Goal: Task Accomplishment & Management: Use online tool/utility

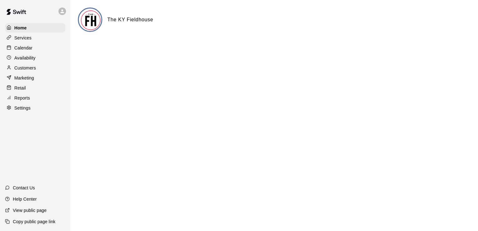
click at [27, 47] on p "Calendar" at bounding box center [23, 48] width 18 height 6
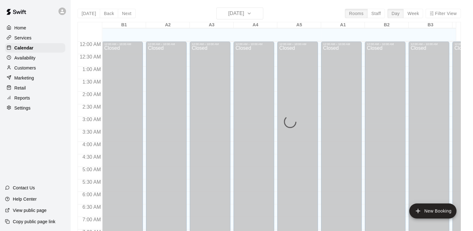
scroll to position [335, 0]
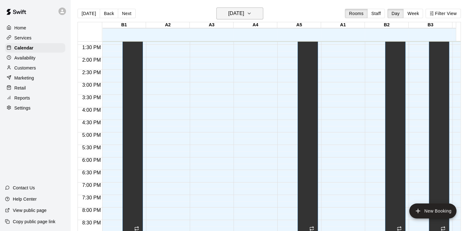
click at [252, 13] on icon "button" at bounding box center [249, 14] width 5 height 8
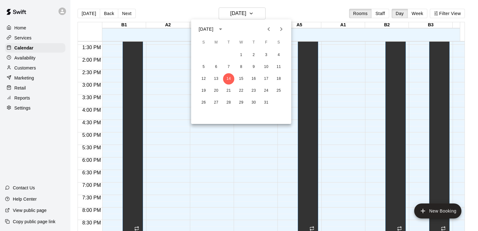
click at [280, 29] on icon "Next month" at bounding box center [281, 29] width 8 height 8
click at [279, 54] on button "6" at bounding box center [278, 54] width 11 height 11
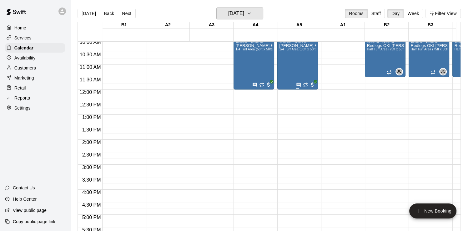
scroll to position [272, 0]
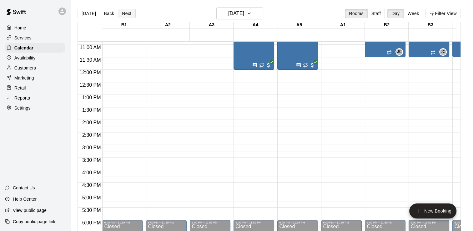
click at [124, 13] on button "Next" at bounding box center [127, 13] width 18 height 9
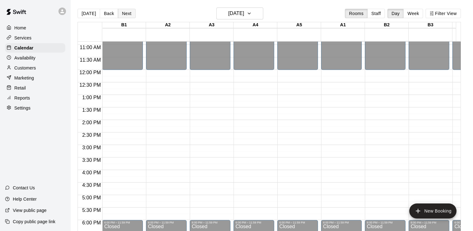
click at [126, 12] on button "Next" at bounding box center [127, 13] width 18 height 9
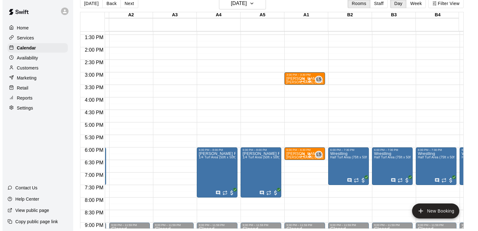
scroll to position [0, 14]
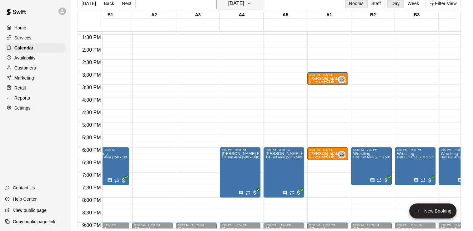
click at [252, 4] on icon "button" at bounding box center [249, 4] width 5 height 8
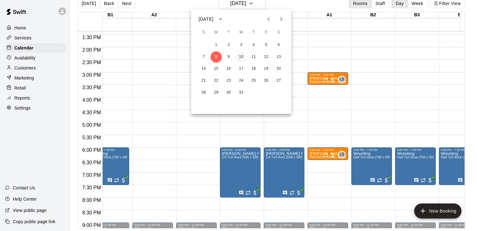
click at [240, 56] on button "10" at bounding box center [240, 56] width 11 height 11
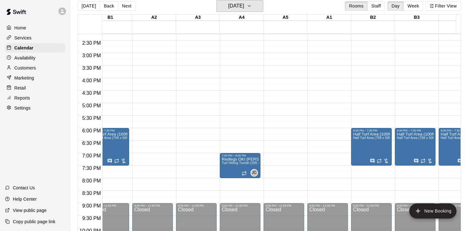
scroll to position [366, 14]
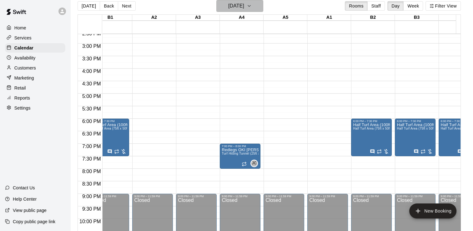
click at [252, 5] on icon "button" at bounding box center [249, 6] width 5 height 8
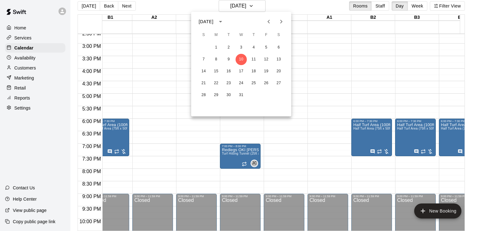
click at [281, 22] on icon "Next month" at bounding box center [281, 22] width 8 height 8
click at [241, 58] on button "7" at bounding box center [240, 59] width 11 height 11
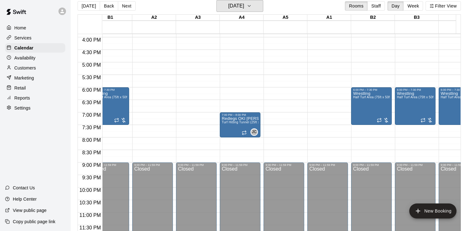
scroll to position [0, 0]
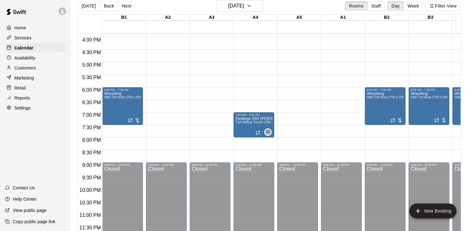
click at [164, 4] on div "[DATE] Back [DATE][DATE] Rooms Staff Day Week Filter View" at bounding box center [269, 7] width 383 height 14
click at [166, 4] on div "[DATE] Back [DATE][DATE] Rooms Staff Day Week Filter View" at bounding box center [269, 7] width 383 height 14
click at [252, 6] on icon "button" at bounding box center [249, 6] width 5 height 8
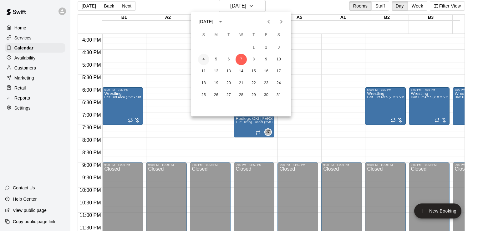
click at [203, 62] on button "4" at bounding box center [203, 59] width 11 height 11
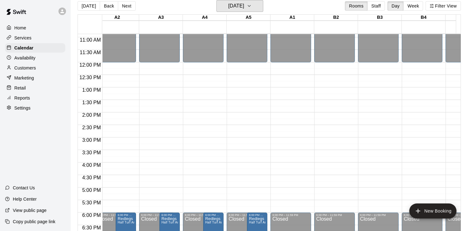
scroll to position [0, 140]
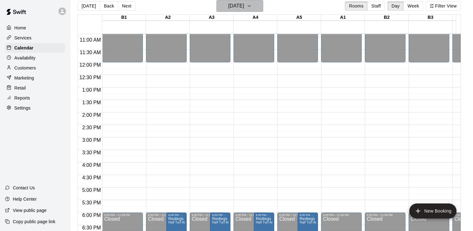
click at [261, 6] on button "[DATE]" at bounding box center [239, 6] width 47 height 12
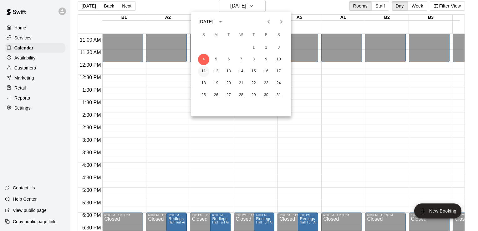
click at [204, 71] on button "11" at bounding box center [203, 71] width 11 height 11
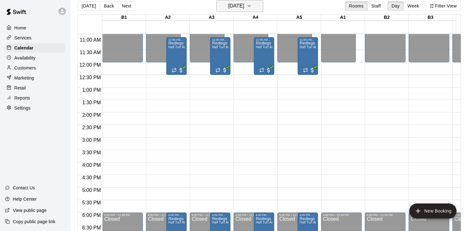
click at [252, 6] on icon "button" at bounding box center [249, 6] width 5 height 8
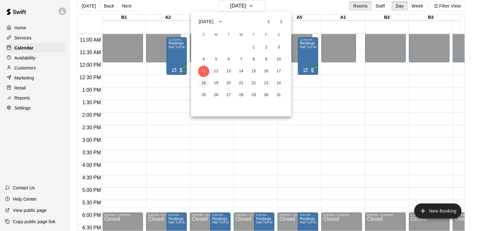
click at [205, 84] on button "18" at bounding box center [203, 83] width 11 height 11
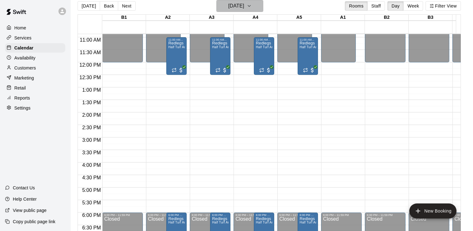
click at [252, 6] on icon "button" at bounding box center [249, 6] width 5 height 8
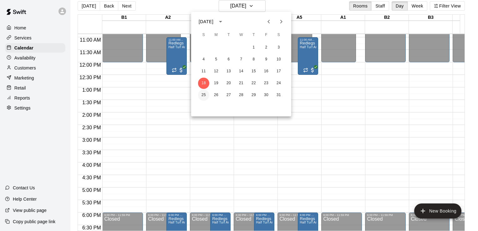
click at [205, 92] on button "25" at bounding box center [203, 94] width 11 height 11
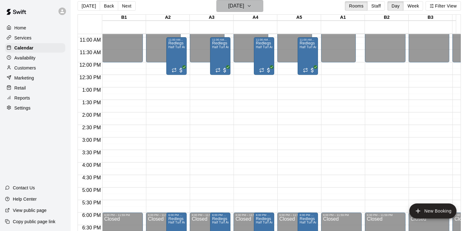
click at [250, 6] on icon "button" at bounding box center [249, 5] width 3 height 1
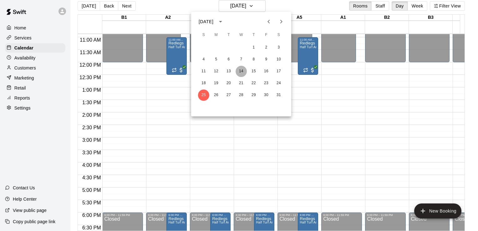
click at [240, 72] on button "14" at bounding box center [240, 71] width 11 height 11
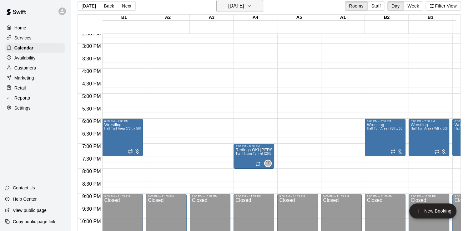
click at [252, 7] on icon "button" at bounding box center [249, 6] width 5 height 8
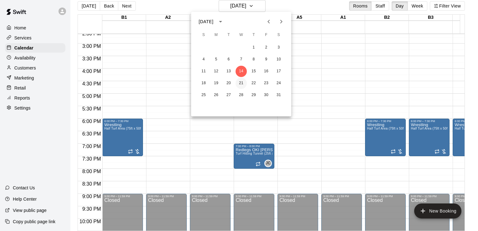
click at [240, 82] on button "21" at bounding box center [240, 83] width 11 height 11
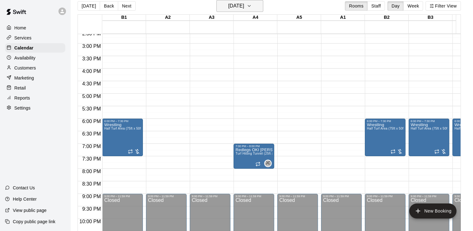
click at [252, 7] on icon "button" at bounding box center [249, 6] width 5 height 8
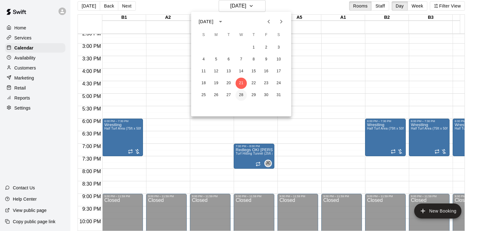
click at [243, 94] on button "28" at bounding box center [240, 94] width 11 height 11
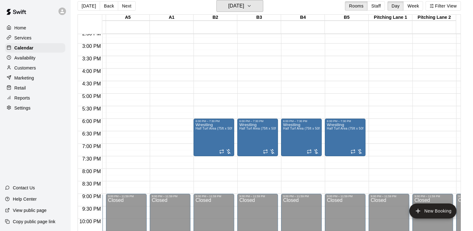
scroll to position [0, 98]
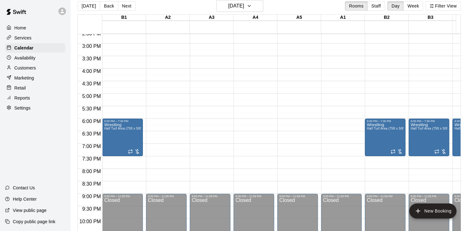
click at [271, 6] on div "[DATE] Back [DATE][DATE] Rooms Staff Day Week Filter View" at bounding box center [269, 7] width 383 height 14
click at [252, 6] on icon "button" at bounding box center [249, 6] width 5 height 8
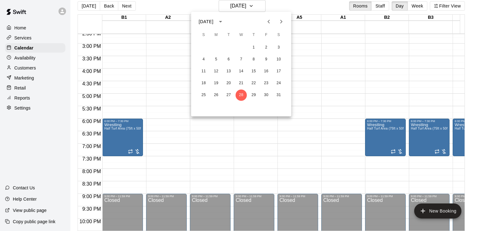
click at [278, 22] on icon "Next month" at bounding box center [281, 22] width 8 height 8
click at [239, 48] on button "4" at bounding box center [240, 47] width 11 height 11
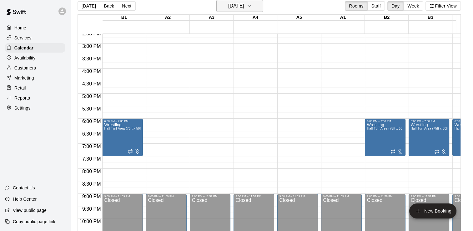
click at [252, 6] on icon "button" at bounding box center [249, 6] width 5 height 8
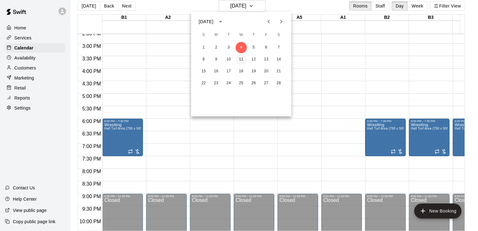
click at [241, 57] on button "11" at bounding box center [240, 59] width 11 height 11
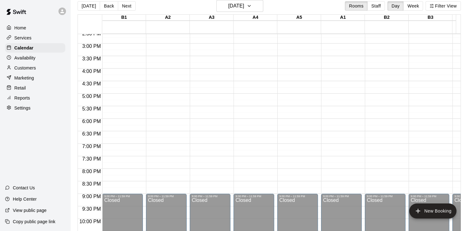
click at [287, 4] on div "[DATE] Back [DATE][DATE] Rooms Staff Day Week Filter View" at bounding box center [269, 7] width 383 height 14
click at [282, 4] on div "[DATE] Back [DATE][DATE] Rooms Staff Day Week Filter View" at bounding box center [269, 7] width 383 height 14
